Goal: Task Accomplishment & Management: Manage account settings

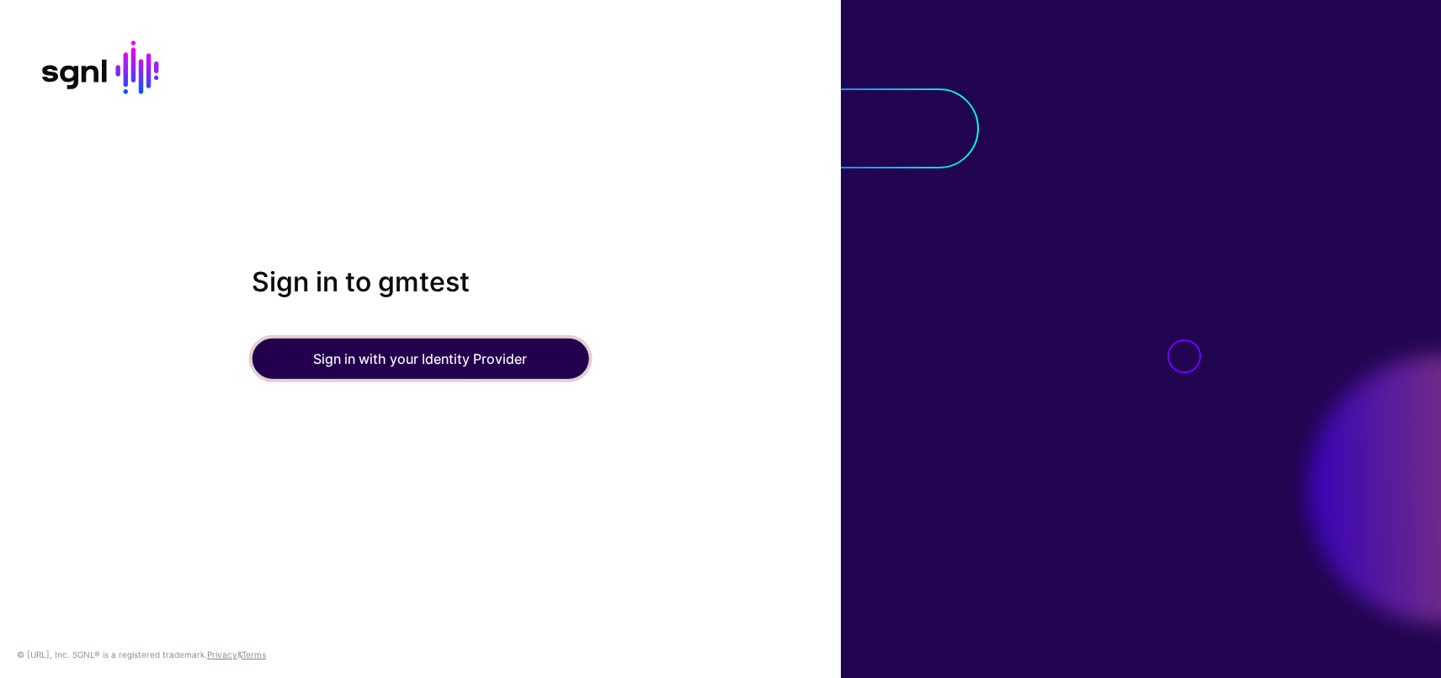
click at [343, 361] on button "Sign in with your Identity Provider" at bounding box center [420, 358] width 337 height 40
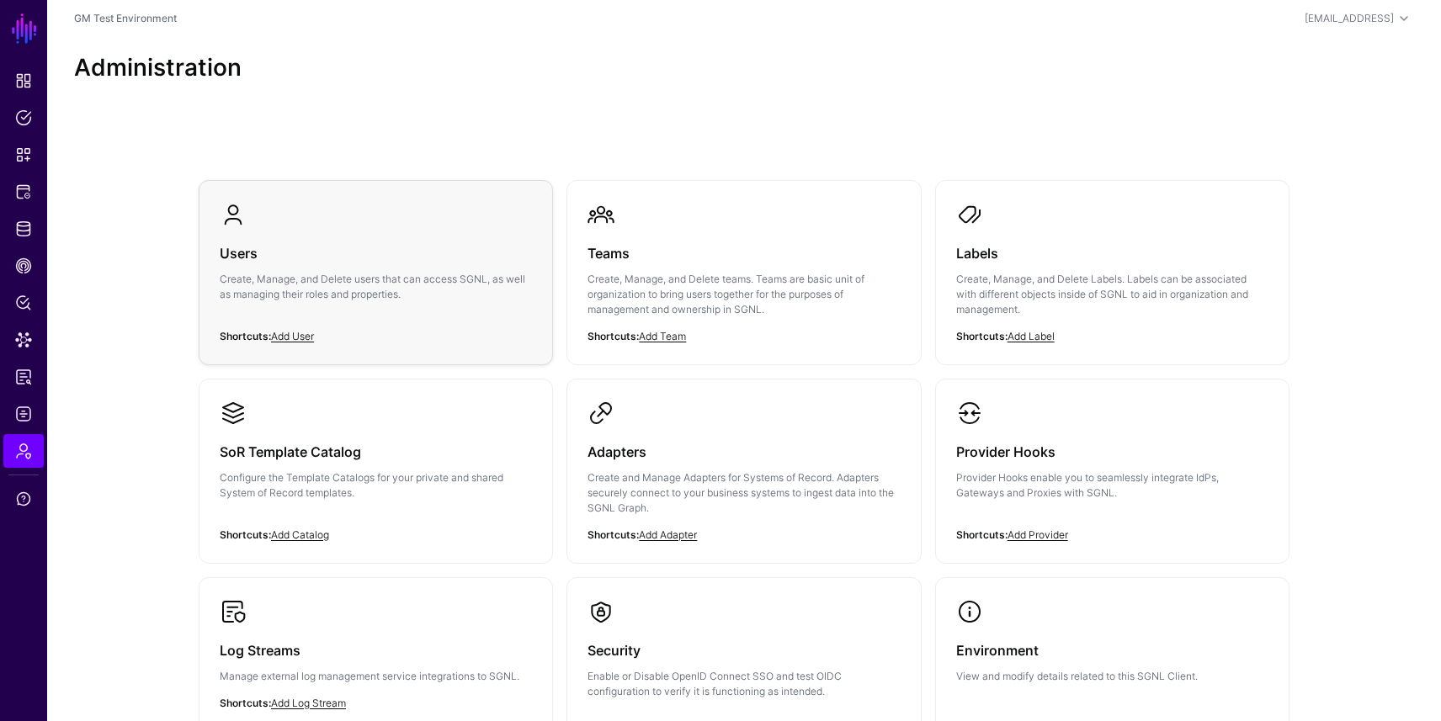
click at [270, 228] on div "Users Create, Manage, and Delete users that can access SGNL, as well as managin…" at bounding box center [376, 278] width 312 height 101
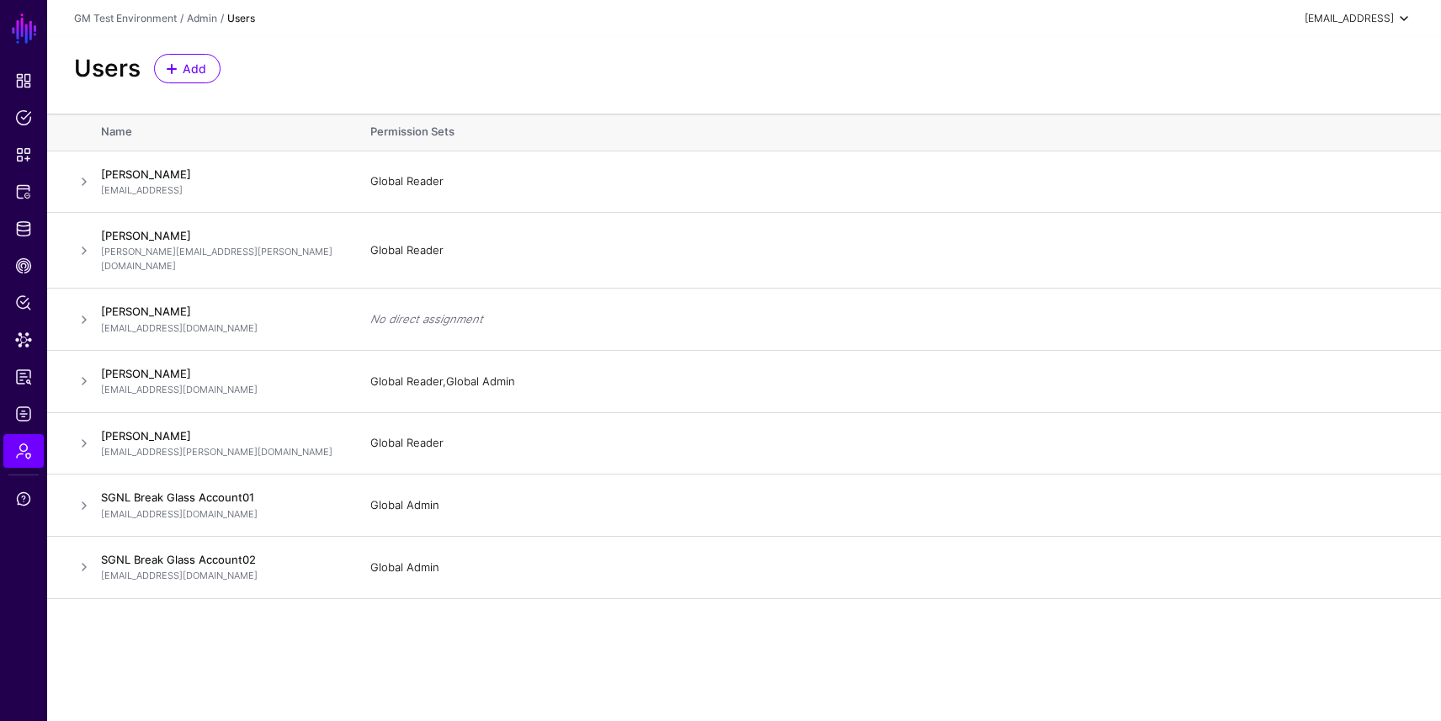
click at [1403, 19] on span at bounding box center [1404, 18] width 20 height 20
click at [1306, 146] on div "Log out" at bounding box center [1322, 146] width 160 height 17
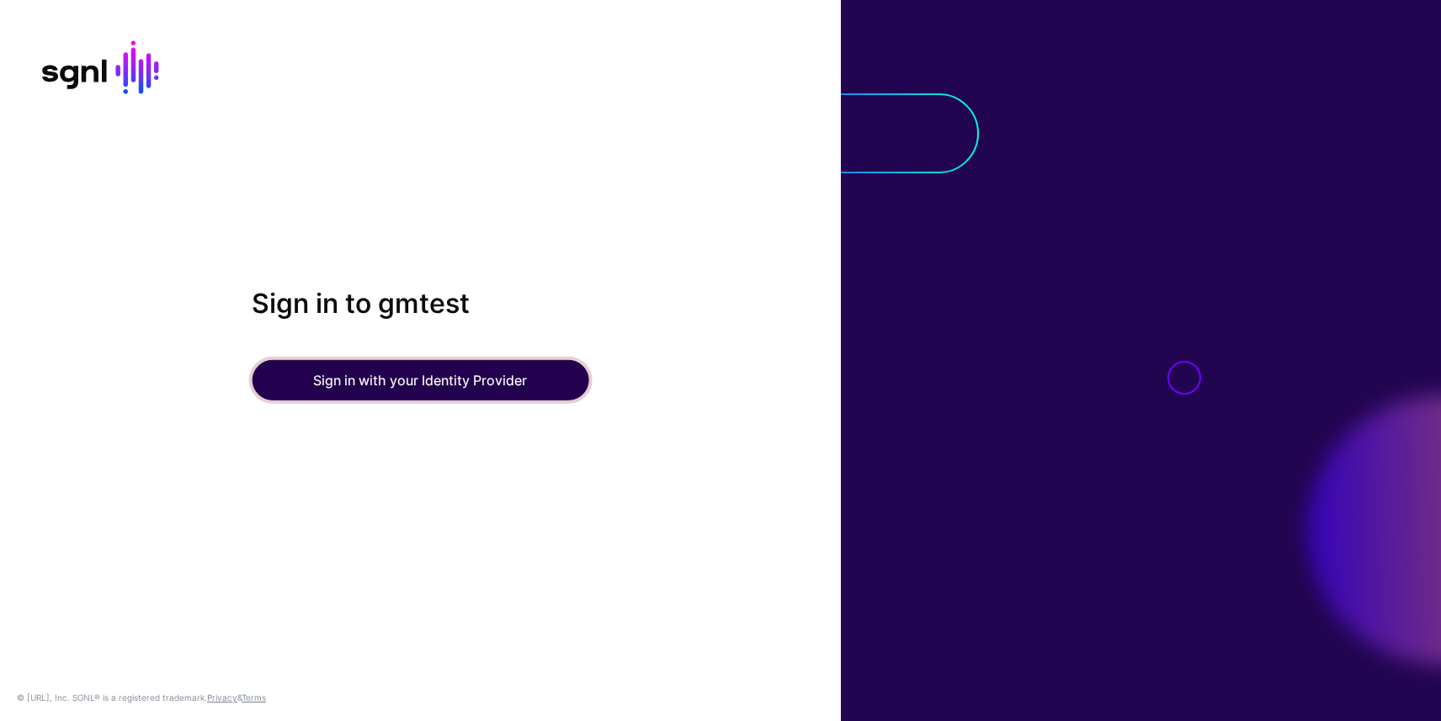
click at [498, 379] on button "Sign in with your Identity Provider" at bounding box center [420, 380] width 337 height 40
click at [423, 380] on button "Sign in with your Identity Provider" at bounding box center [420, 380] width 337 height 40
click at [386, 384] on button "Sign in with your Identity Provider" at bounding box center [420, 380] width 337 height 40
click at [419, 385] on button "Sign in with your Identity Provider" at bounding box center [420, 380] width 337 height 40
click at [356, 373] on button "Sign in with your Identity Provider" at bounding box center [420, 380] width 337 height 40
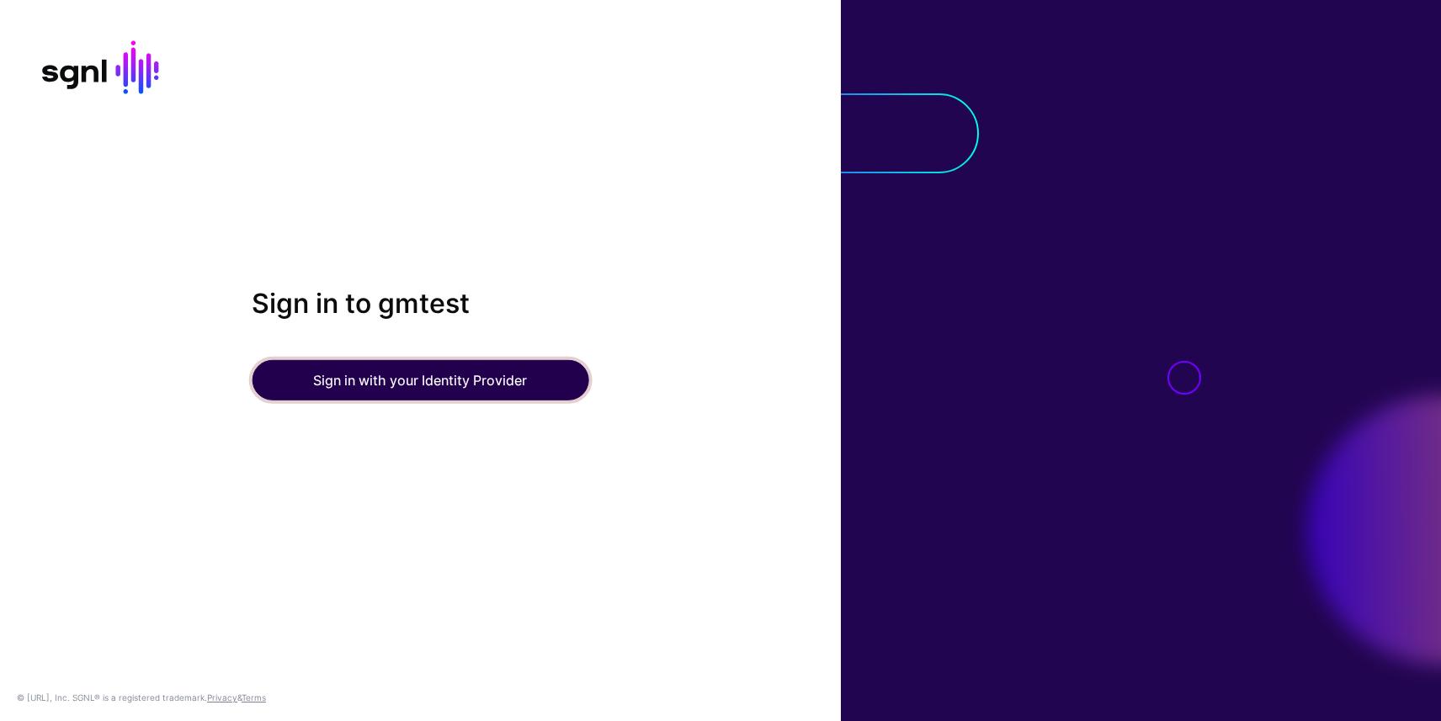
click at [475, 369] on button "Sign in with your Identity Provider" at bounding box center [420, 380] width 337 height 40
click at [439, 376] on button "Sign in with your Identity Provider" at bounding box center [420, 380] width 337 height 40
click at [433, 376] on button "Sign in with your Identity Provider" at bounding box center [420, 380] width 337 height 40
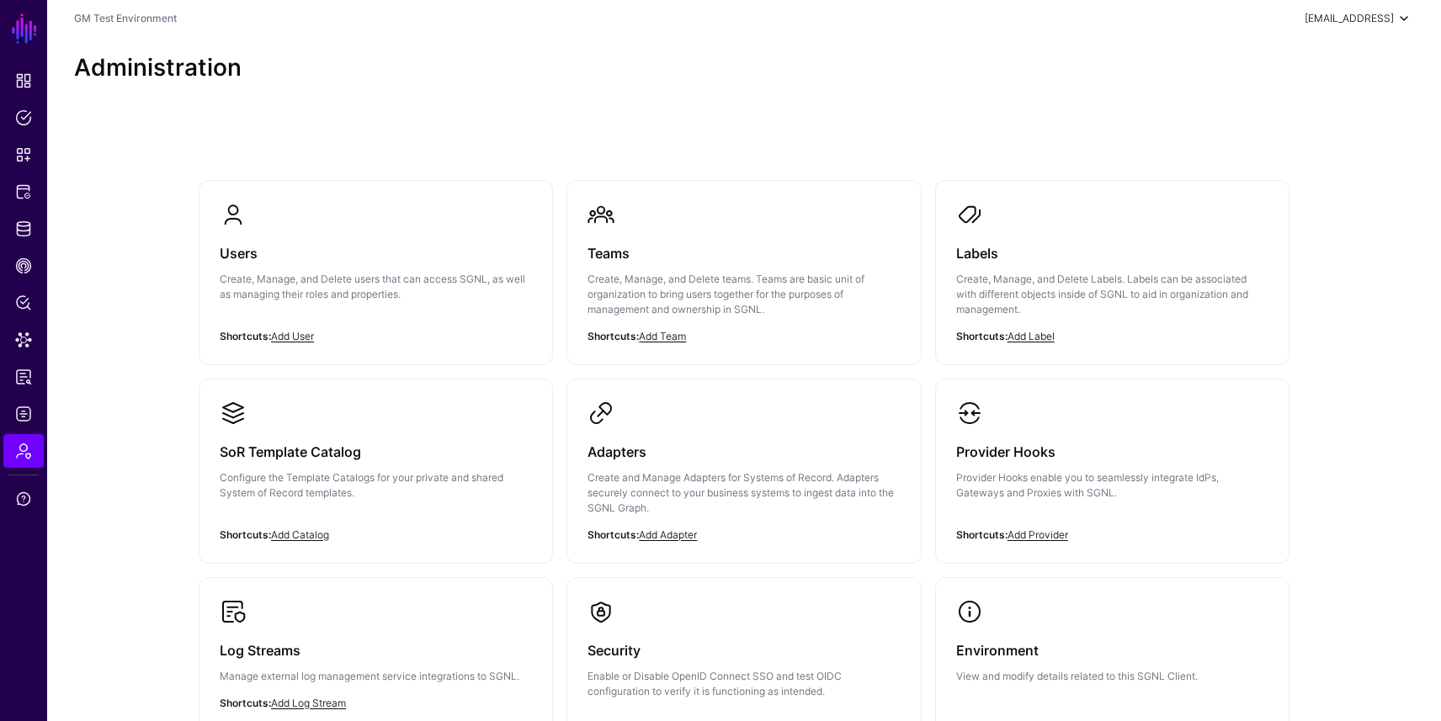
click at [1406, 21] on span at bounding box center [1404, 18] width 20 height 20
click at [24, 417] on span "Logs" at bounding box center [23, 414] width 17 height 17
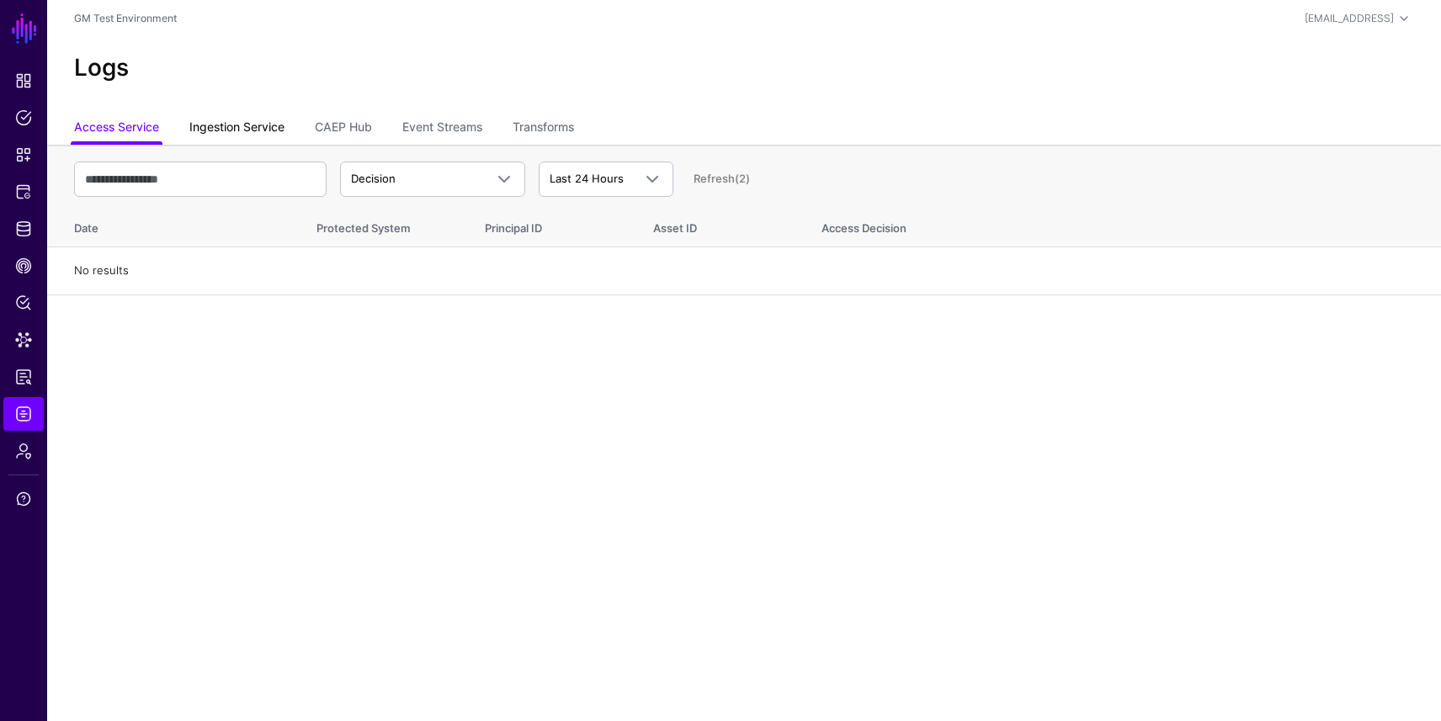
click at [274, 125] on link "Ingestion Service" at bounding box center [236, 129] width 95 height 32
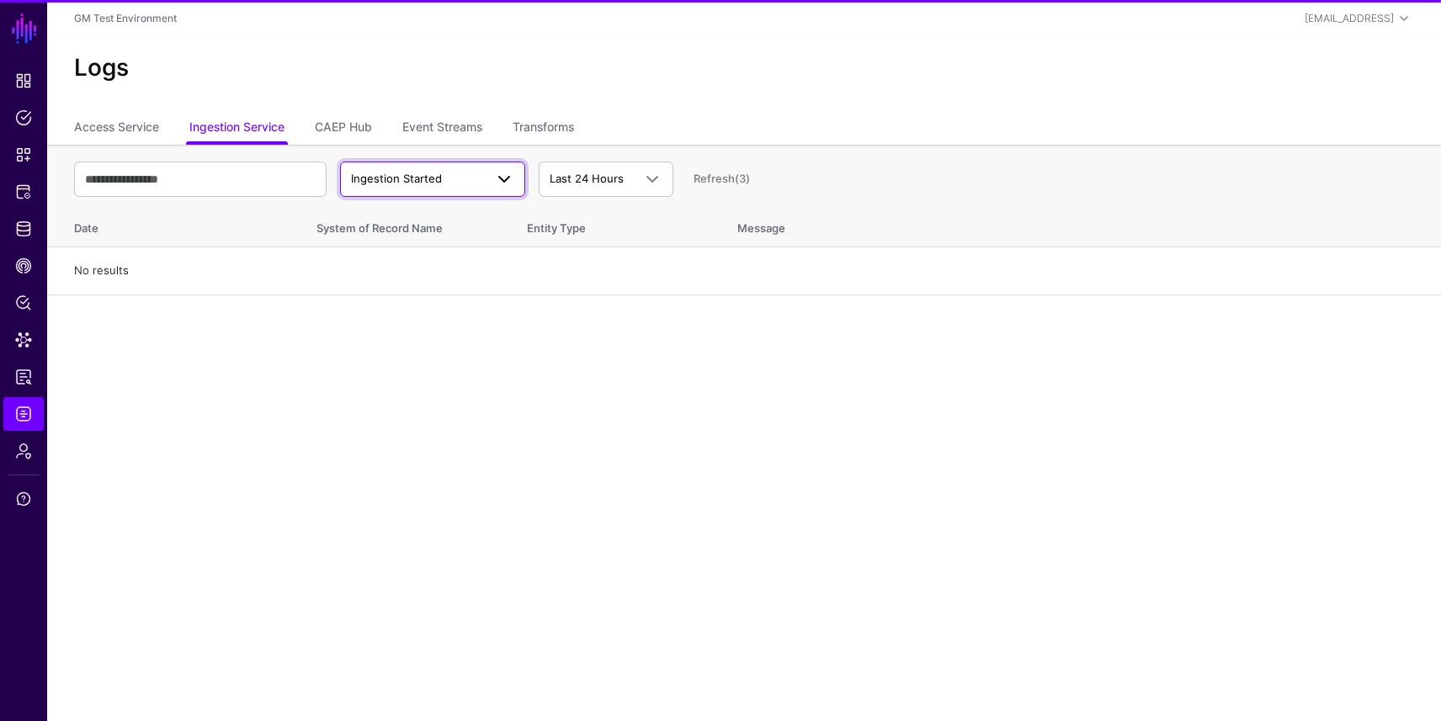
click at [476, 174] on span "Ingestion Started" at bounding box center [417, 179] width 133 height 17
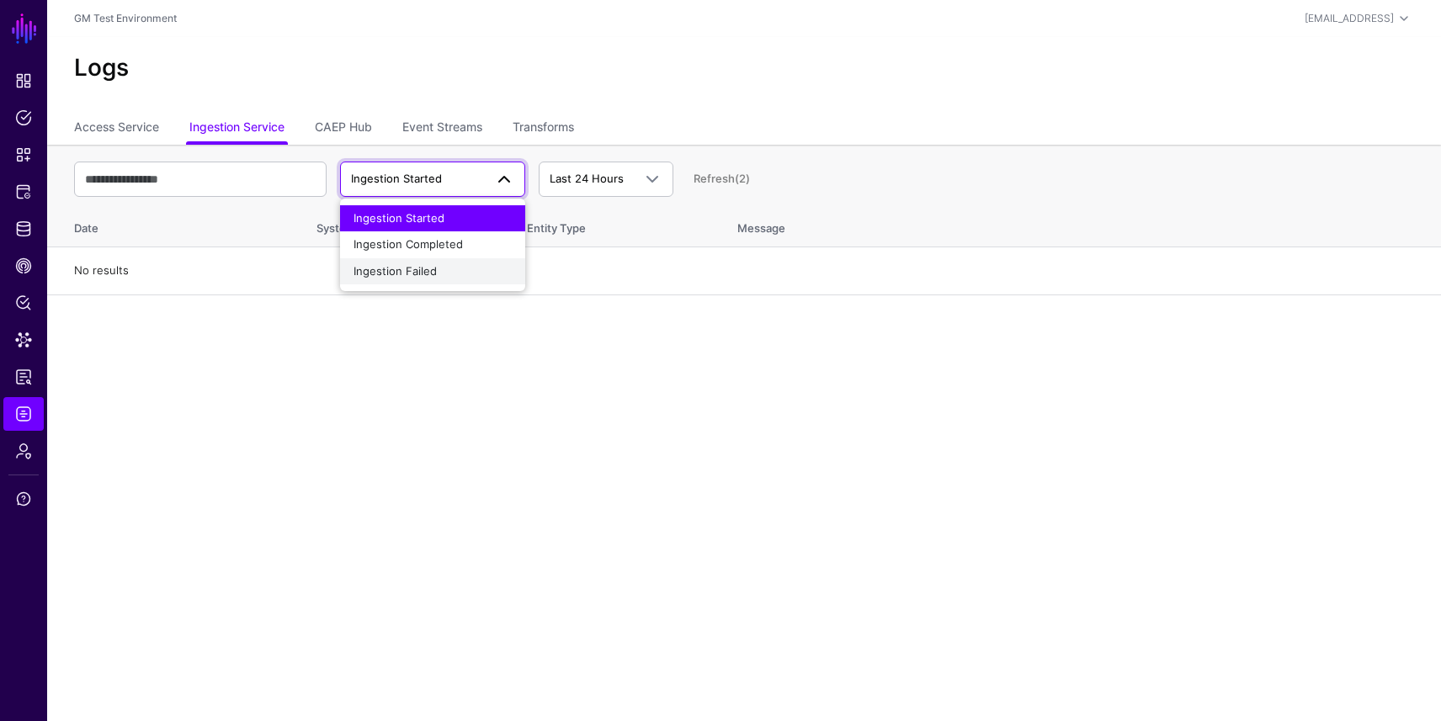
click at [444, 269] on div "Ingestion Failed" at bounding box center [433, 271] width 158 height 17
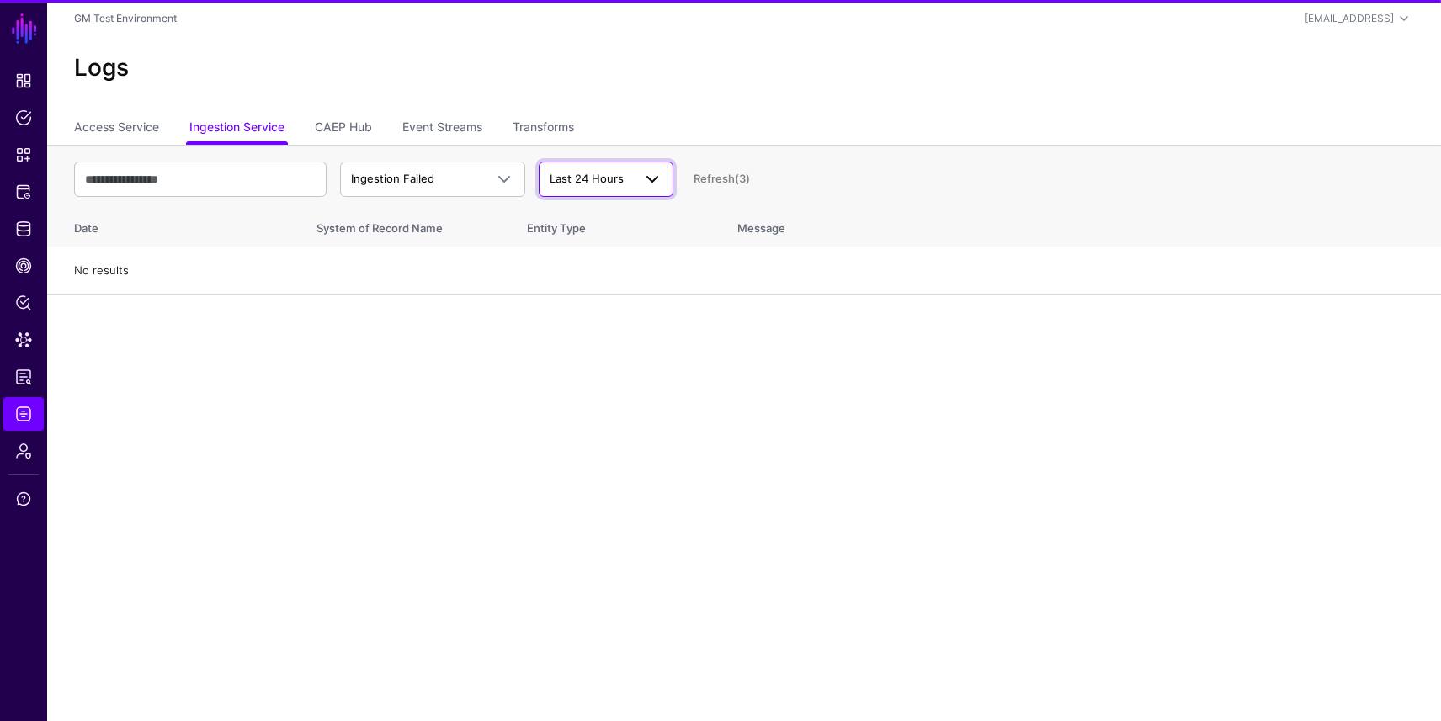
click at [625, 179] on span "Last 24 Hours" at bounding box center [591, 179] width 82 height 17
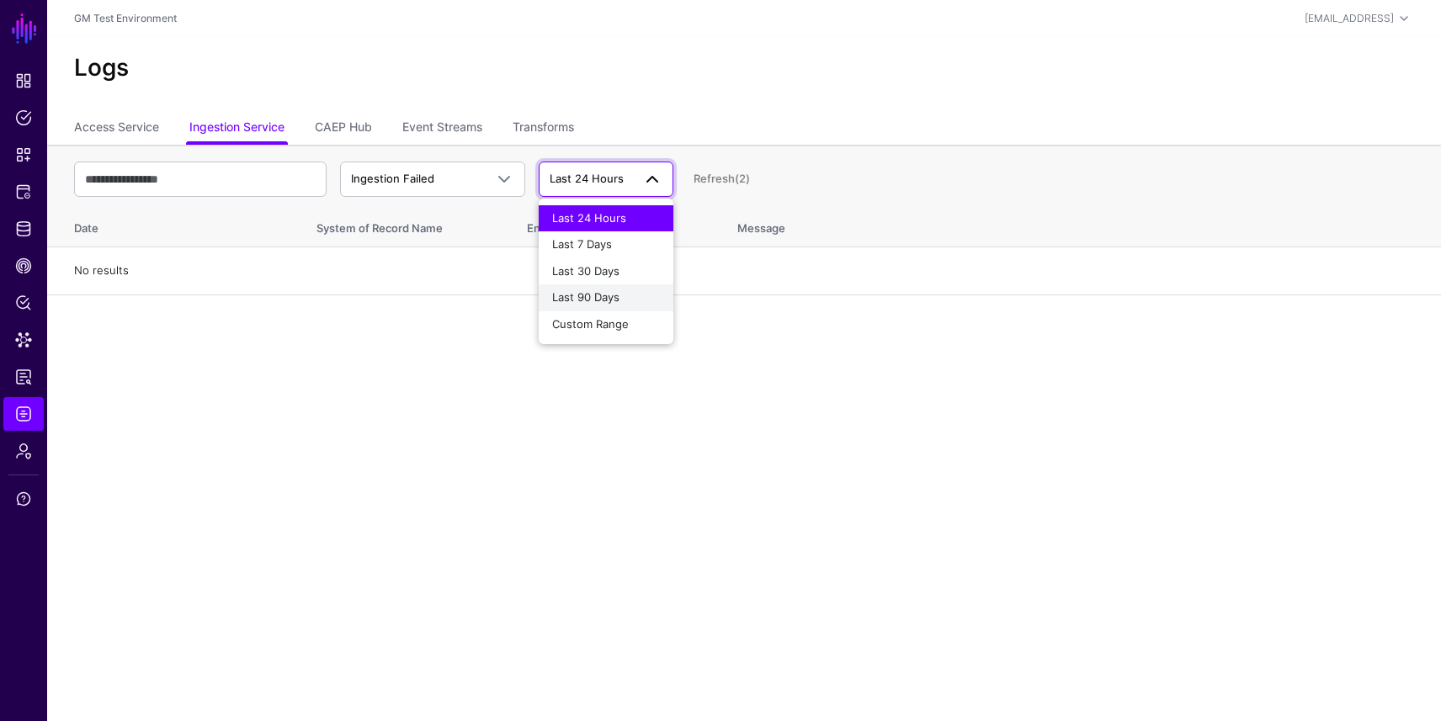
click at [620, 295] on div "Last 90 Days" at bounding box center [606, 298] width 108 height 17
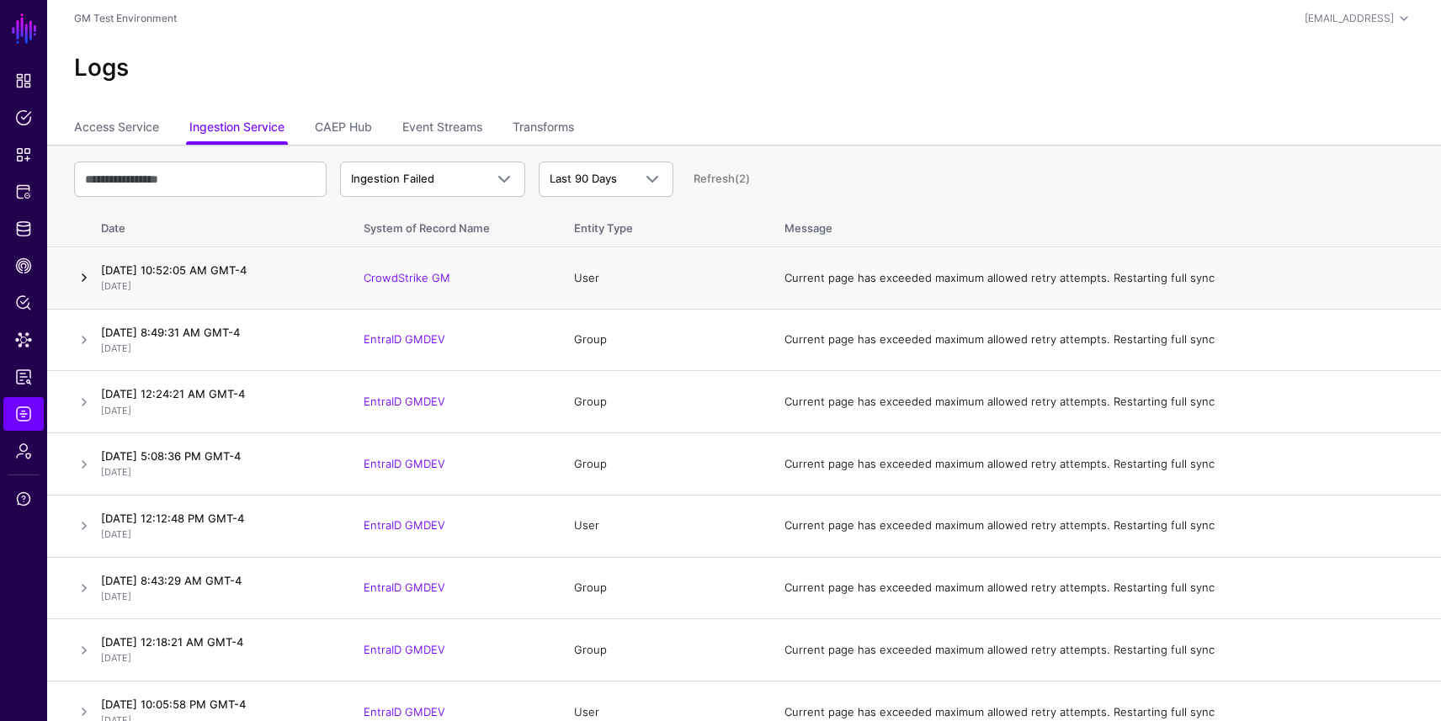
click at [87, 273] on link at bounding box center [84, 278] width 20 height 20
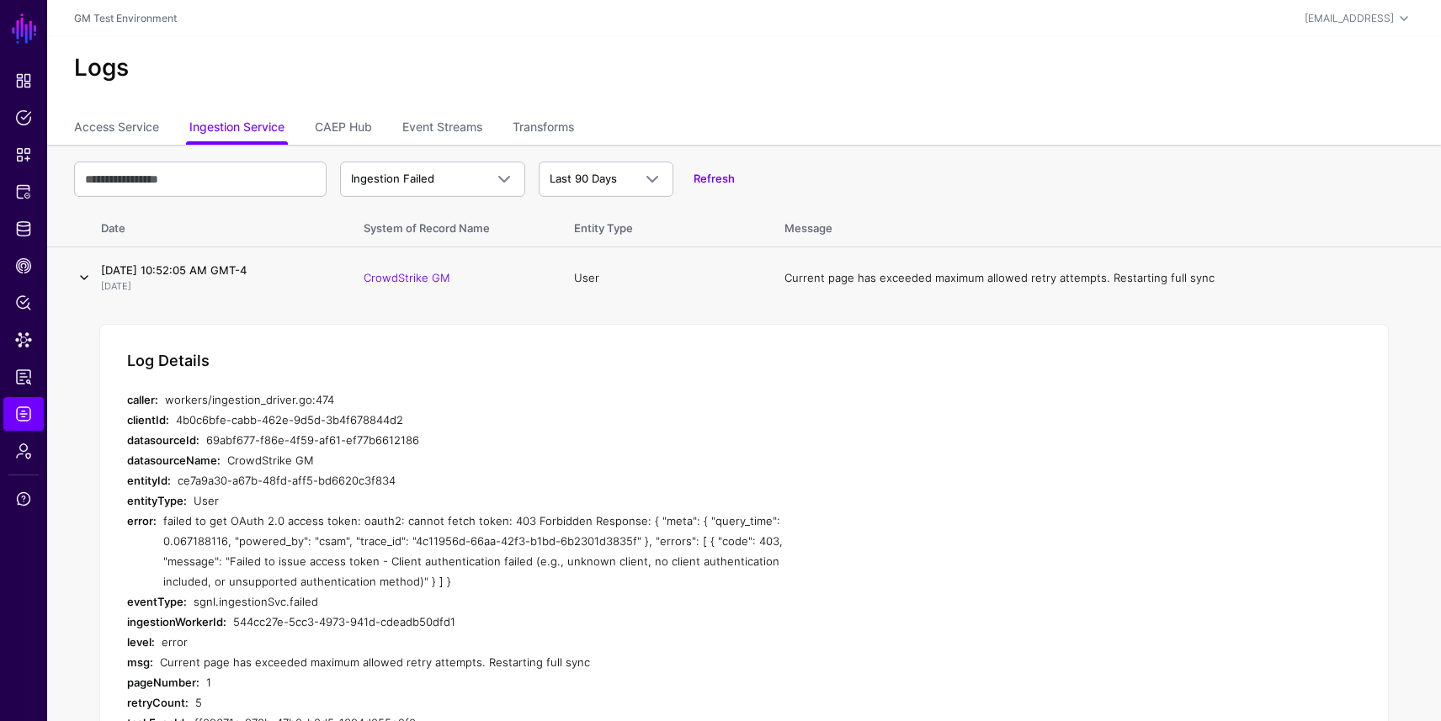
click at [82, 271] on link at bounding box center [84, 278] width 20 height 20
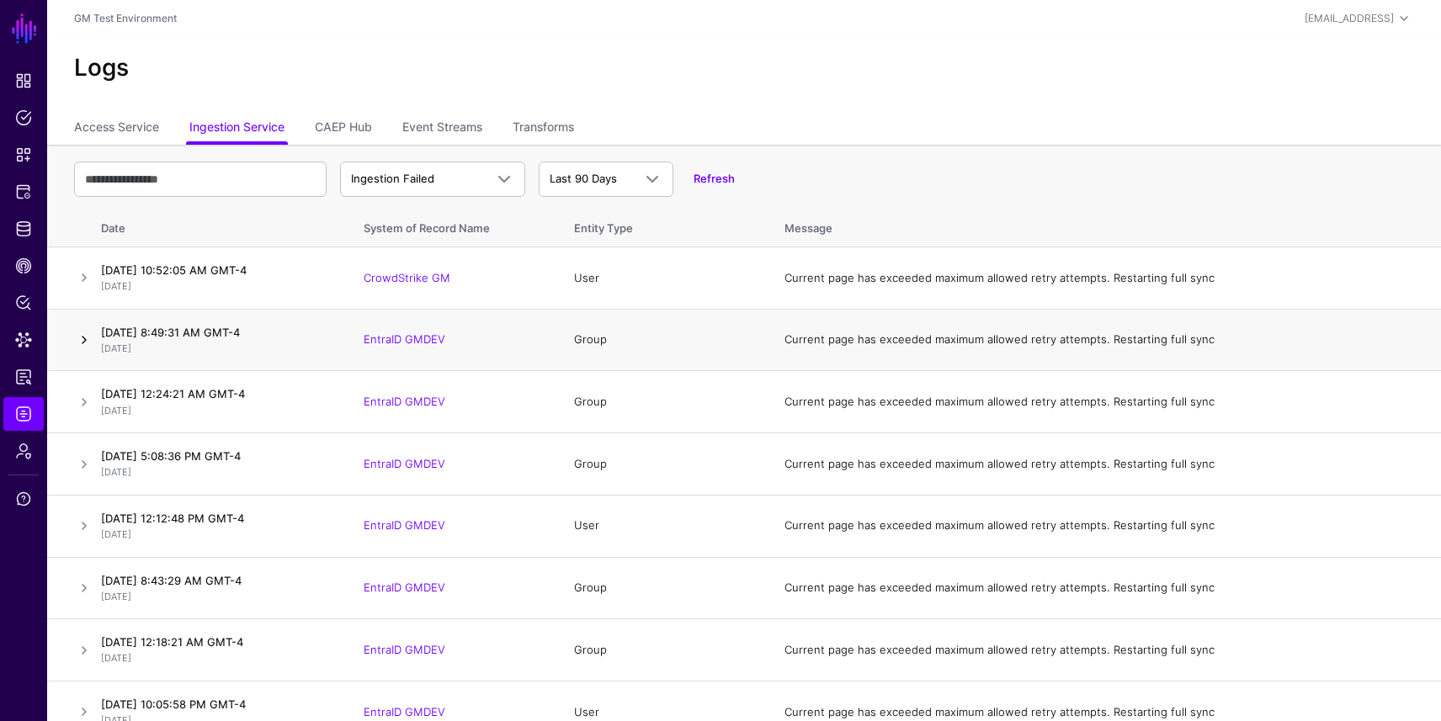
click at [80, 335] on link at bounding box center [84, 340] width 20 height 20
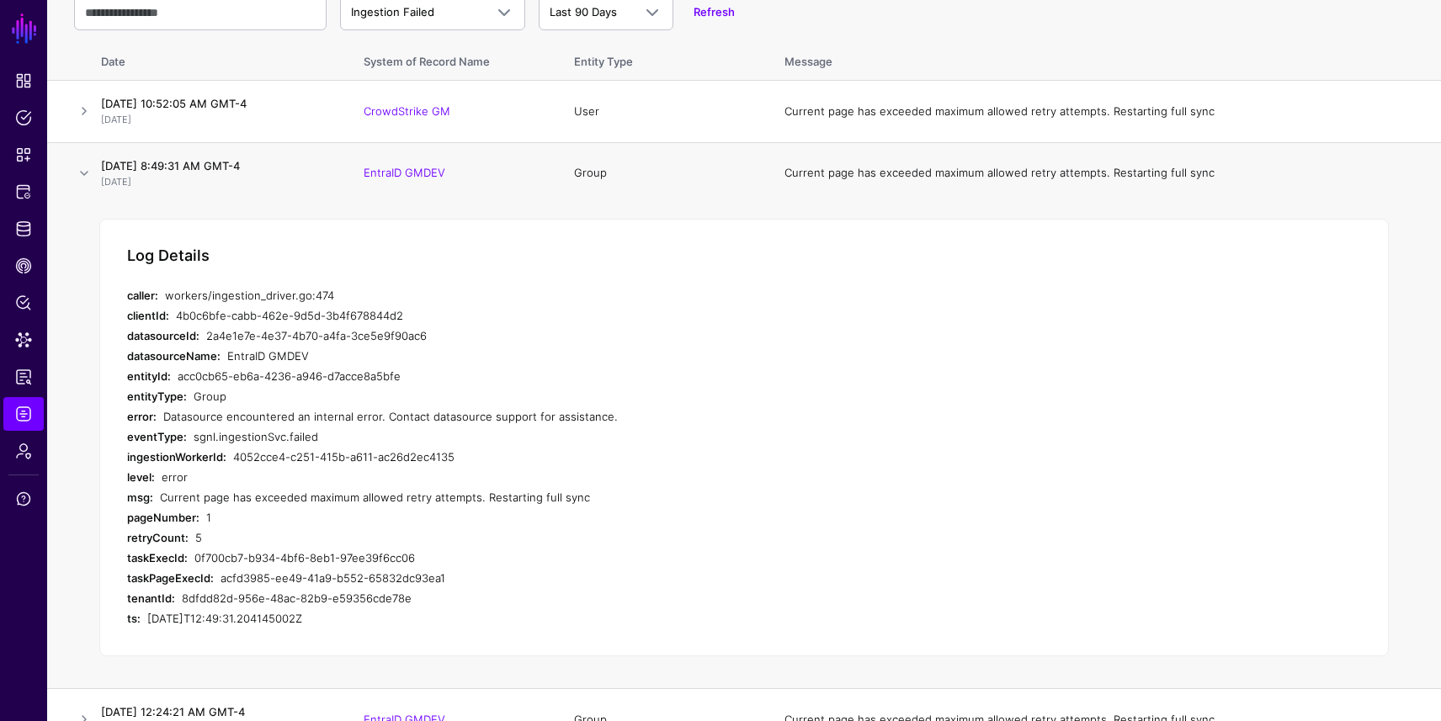
scroll to position [168, 0]
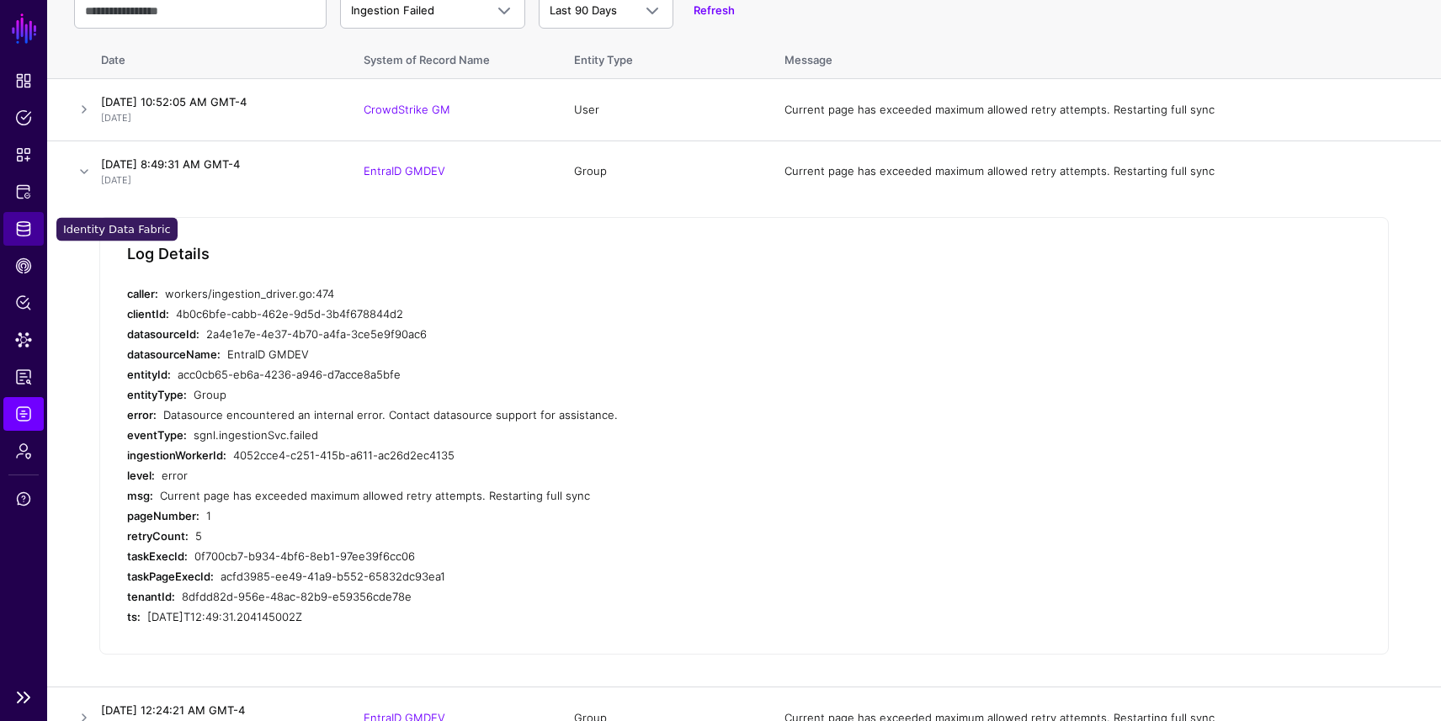
click at [21, 231] on span "Identity Data Fabric" at bounding box center [23, 229] width 17 height 17
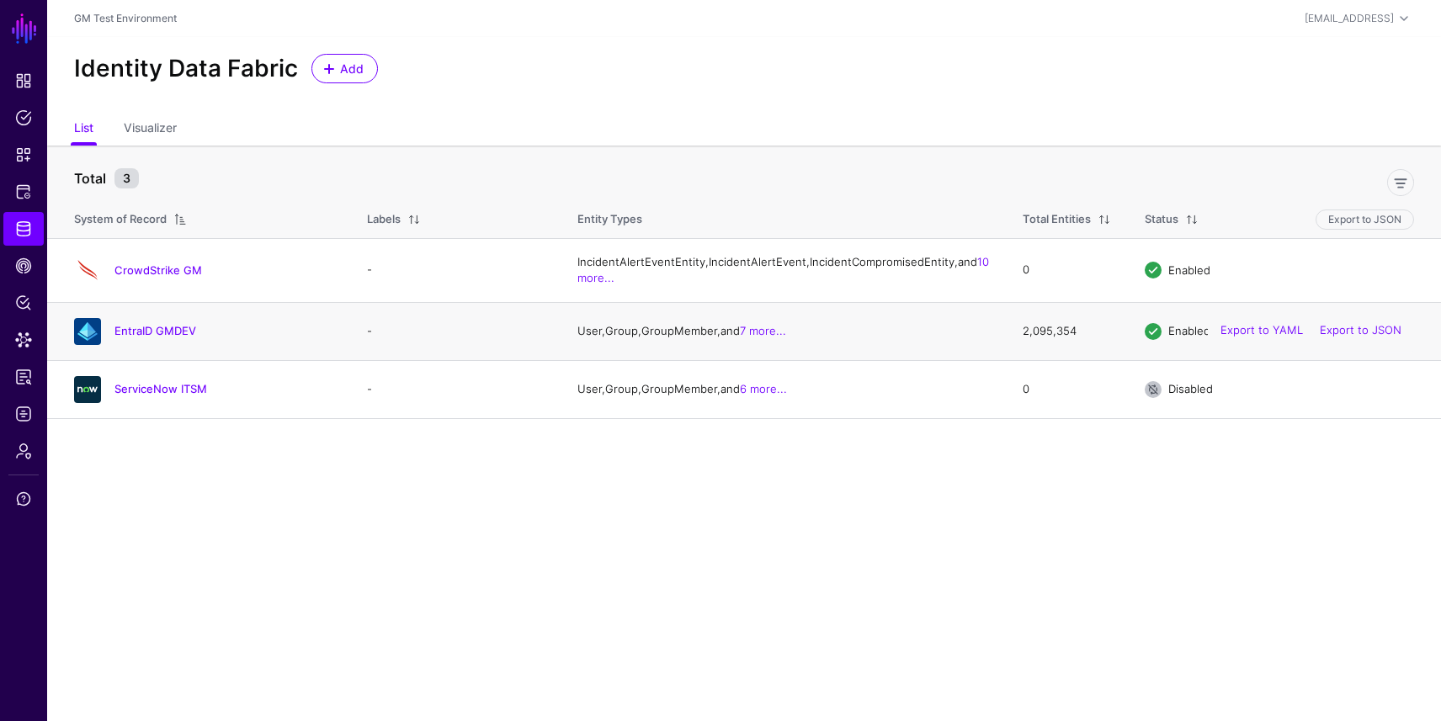
click at [135, 345] on div "EntraID GMDEV" at bounding box center [203, 331] width 273 height 27
click at [135, 338] on link "EntraID GMDEV" at bounding box center [155, 330] width 82 height 13
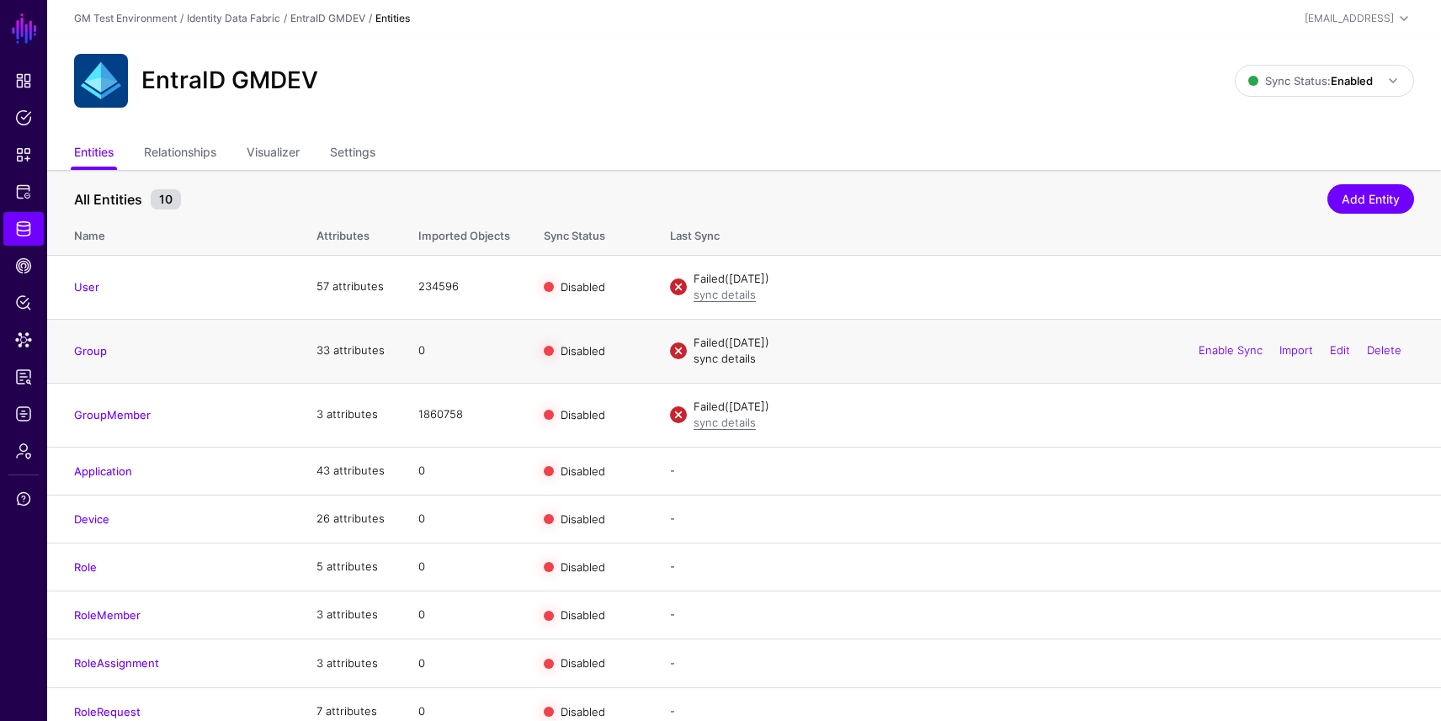
click at [731, 364] on link "sync details" at bounding box center [725, 358] width 62 height 13
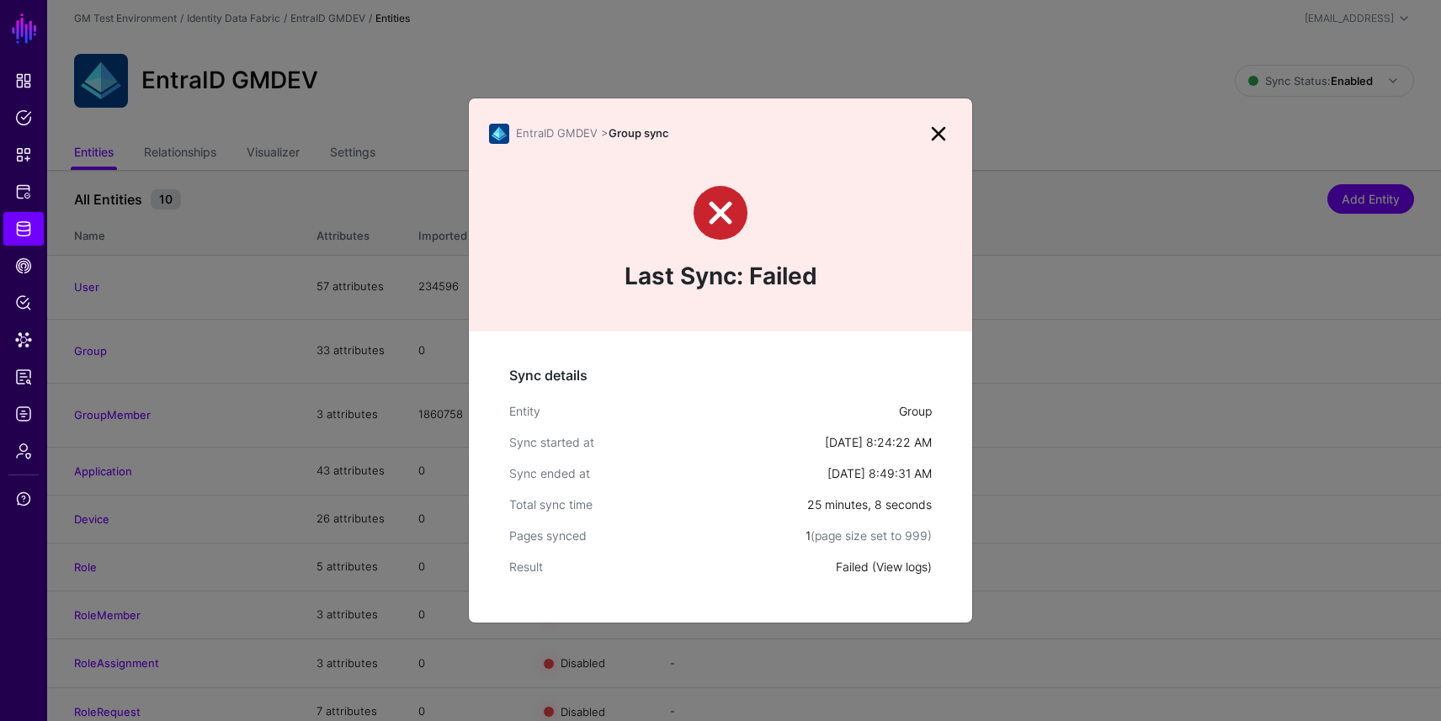
click at [888, 565] on link "View logs" at bounding box center [901, 567] width 51 height 14
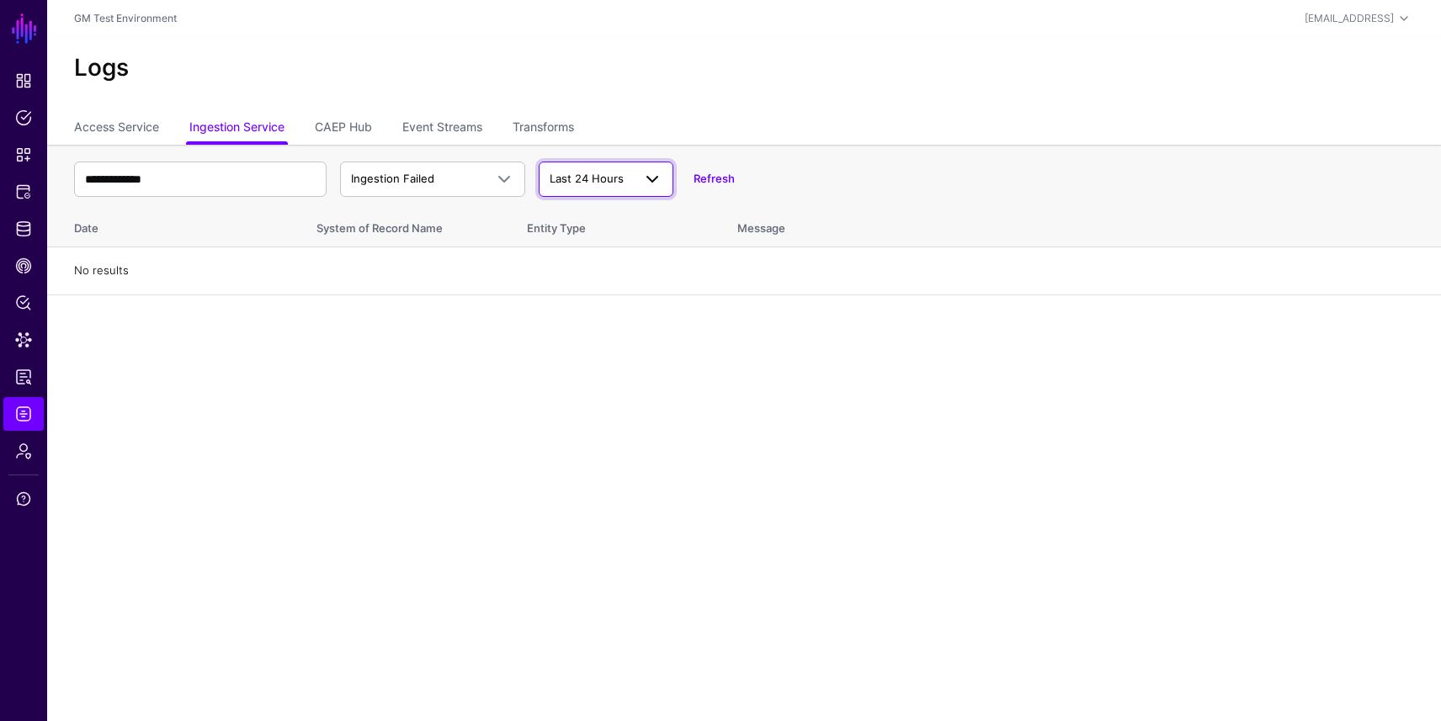
click at [662, 183] on link "Last 24 Hours" at bounding box center [606, 179] width 135 height 35
click at [676, 145] on th "**********" at bounding box center [744, 174] width 1394 height 59
click at [31, 225] on span "Identity Data Fabric" at bounding box center [23, 229] width 17 height 17
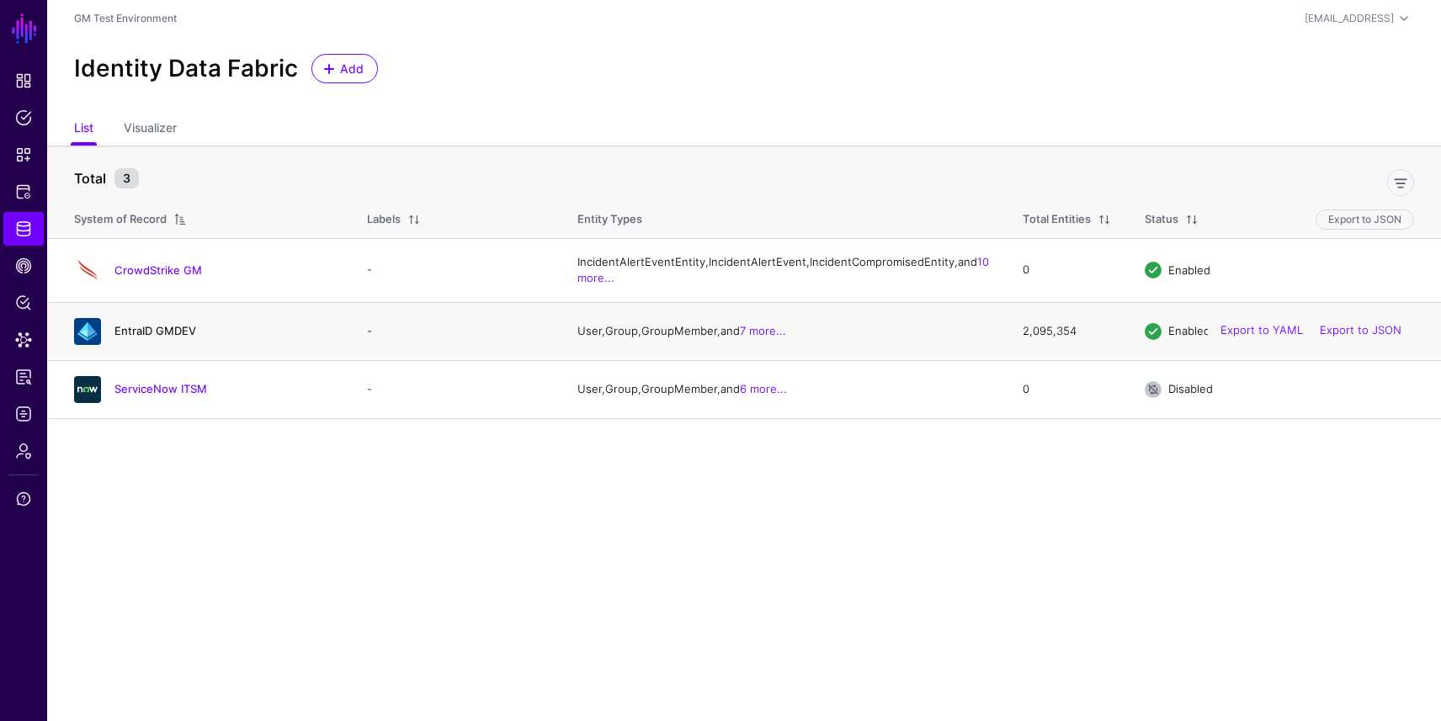
click at [133, 338] on link "EntraID GMDEV" at bounding box center [155, 330] width 82 height 13
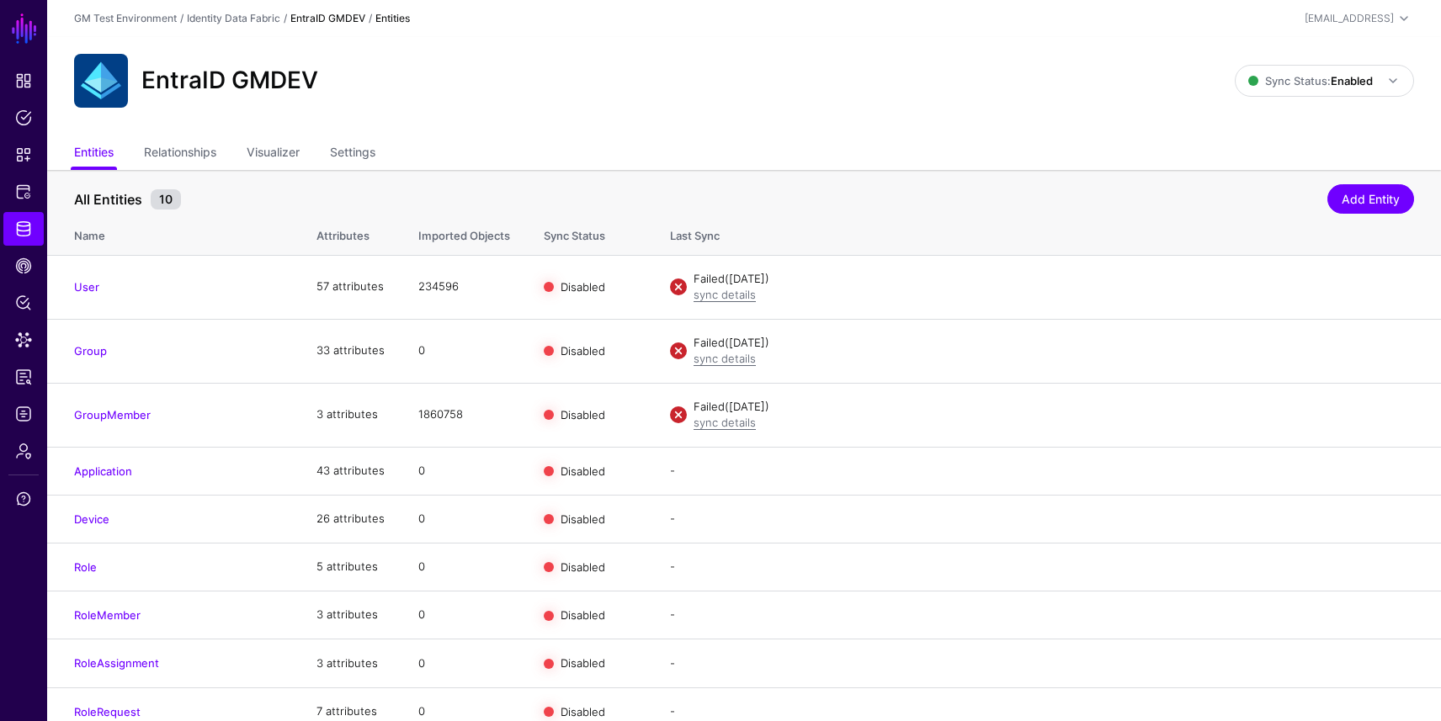
click at [330, 18] on link "EntraID GMDEV" at bounding box center [327, 18] width 75 height 13
click at [242, 23] on link "Identity Data Fabric" at bounding box center [233, 18] width 93 height 13
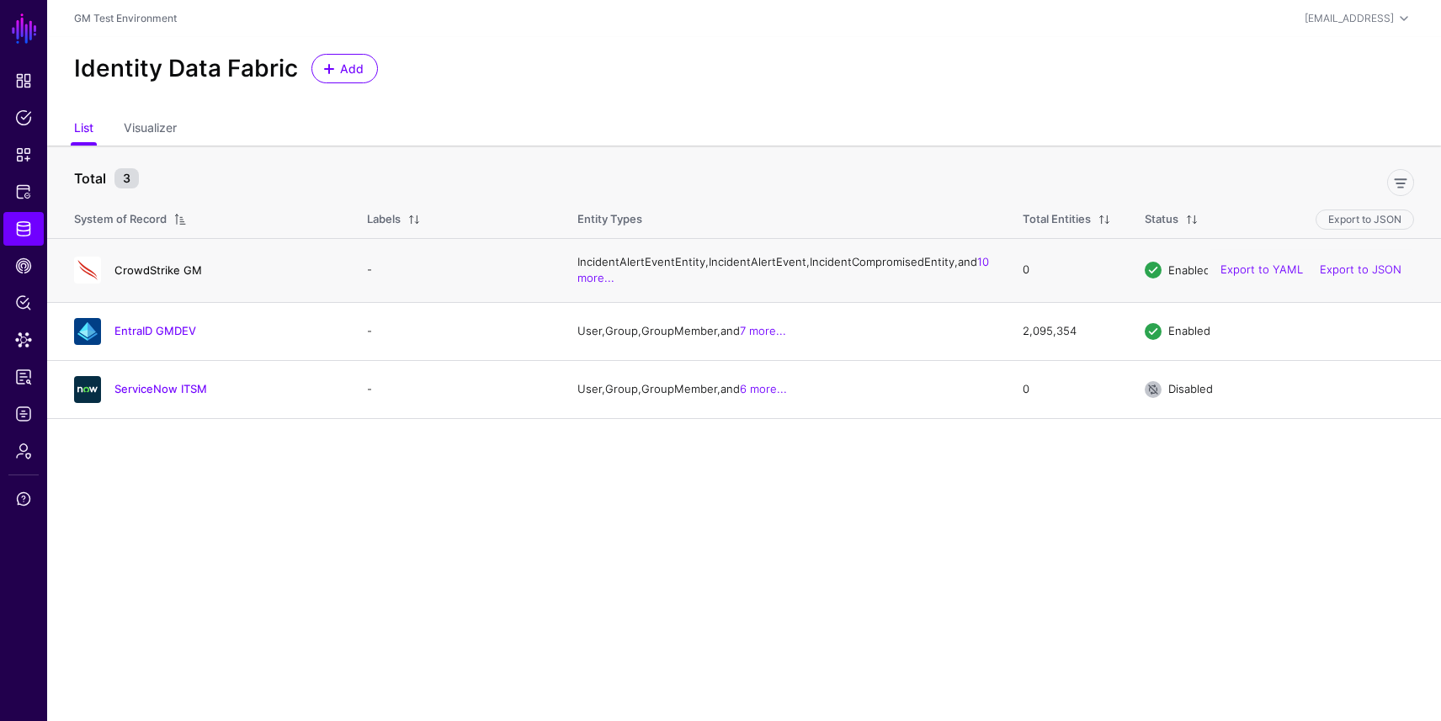
click at [177, 277] on link "CrowdStrike GM" at bounding box center [158, 269] width 88 height 13
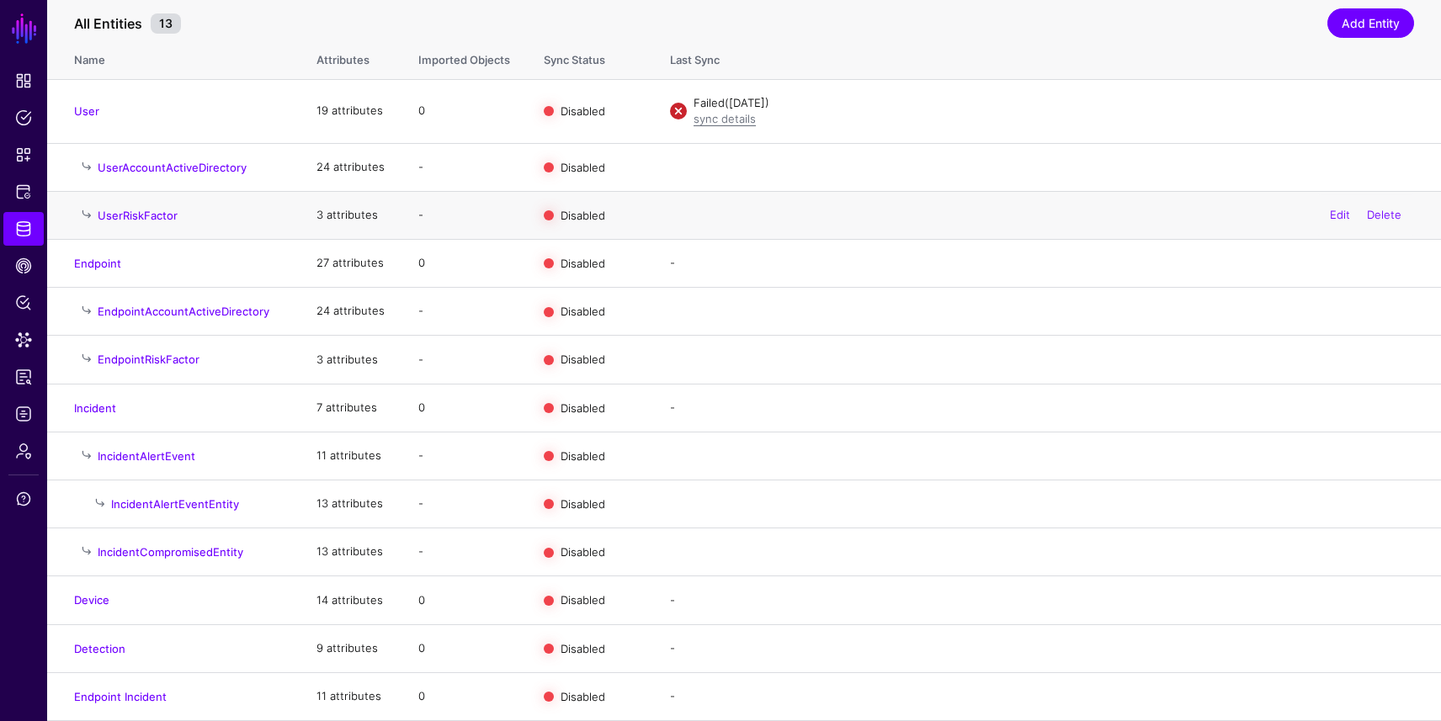
scroll to position [181, 0]
